Goal: Find specific page/section: Find specific page/section

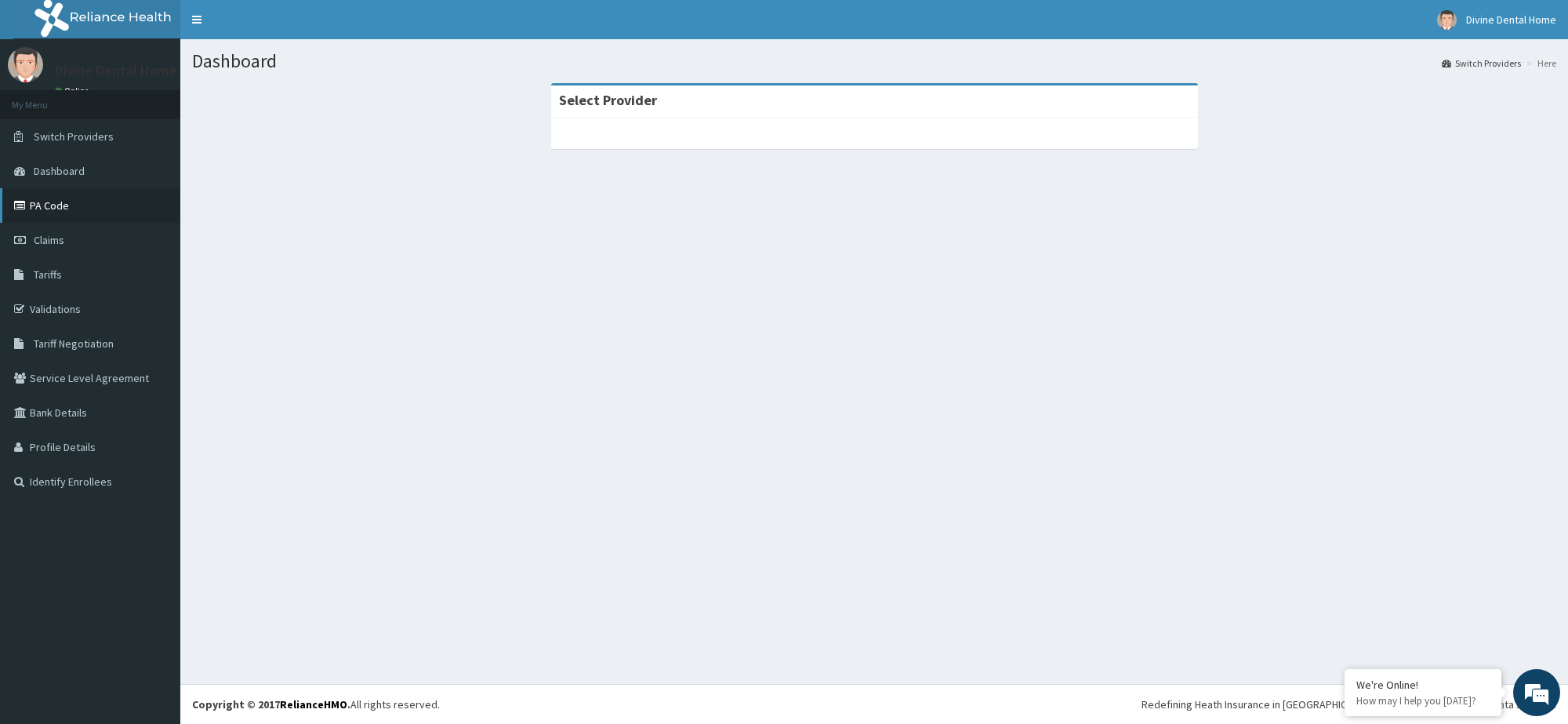
click at [89, 211] on link "PA Code" at bounding box center [90, 205] width 180 height 34
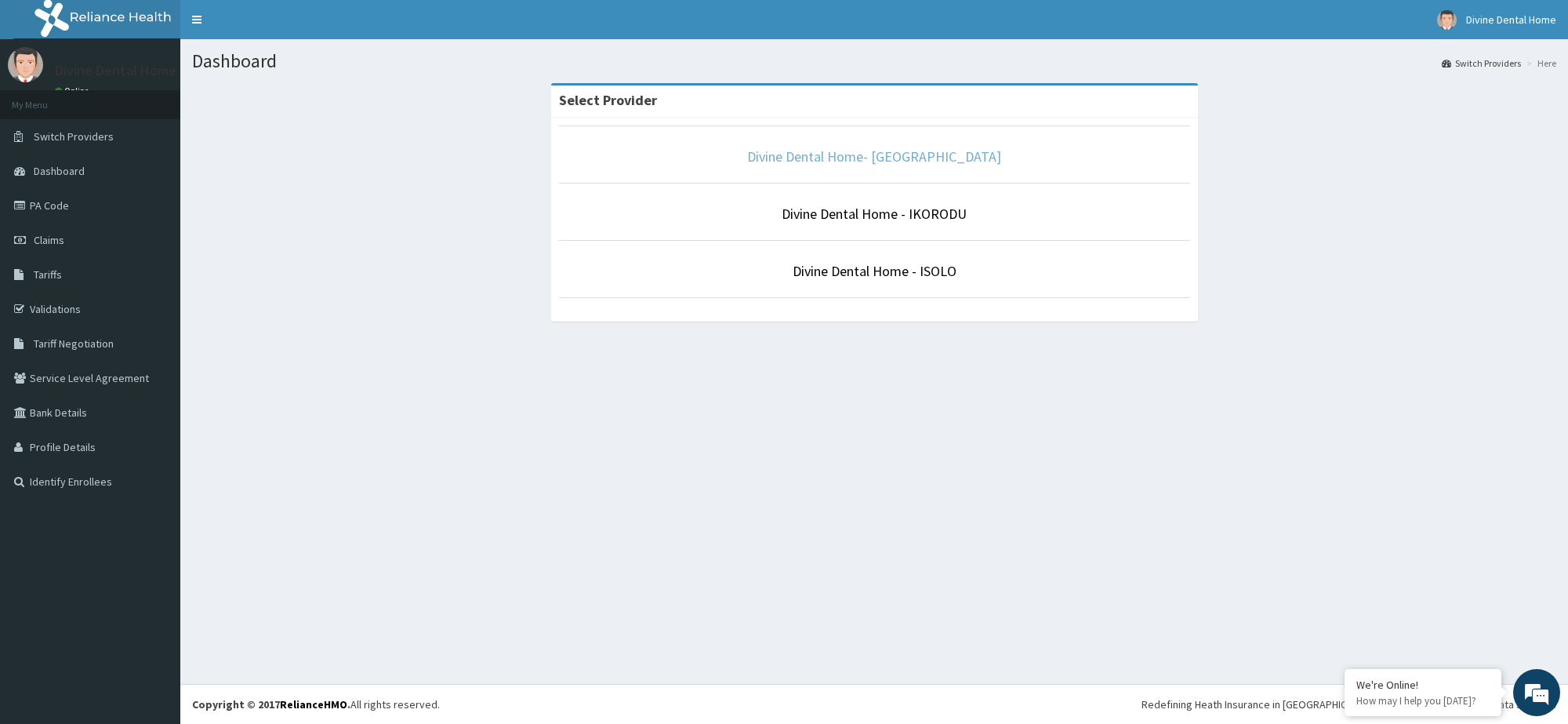
click at [964, 154] on link "Divine Dental Home- [GEOGRAPHIC_DATA]" at bounding box center [874, 157] width 254 height 18
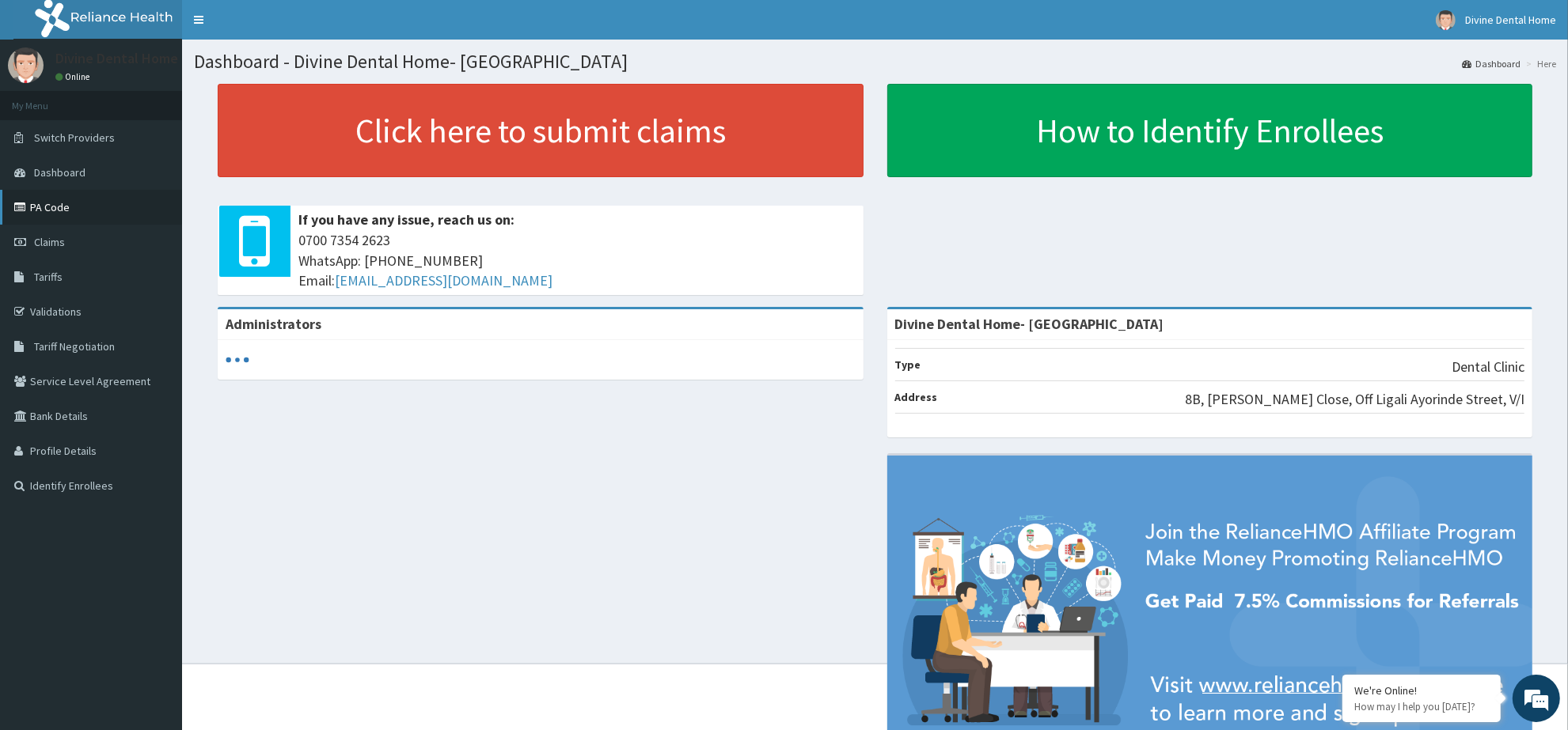
click at [104, 204] on link "PA Code" at bounding box center [91, 206] width 182 height 35
